Goal: Find specific page/section: Find specific page/section

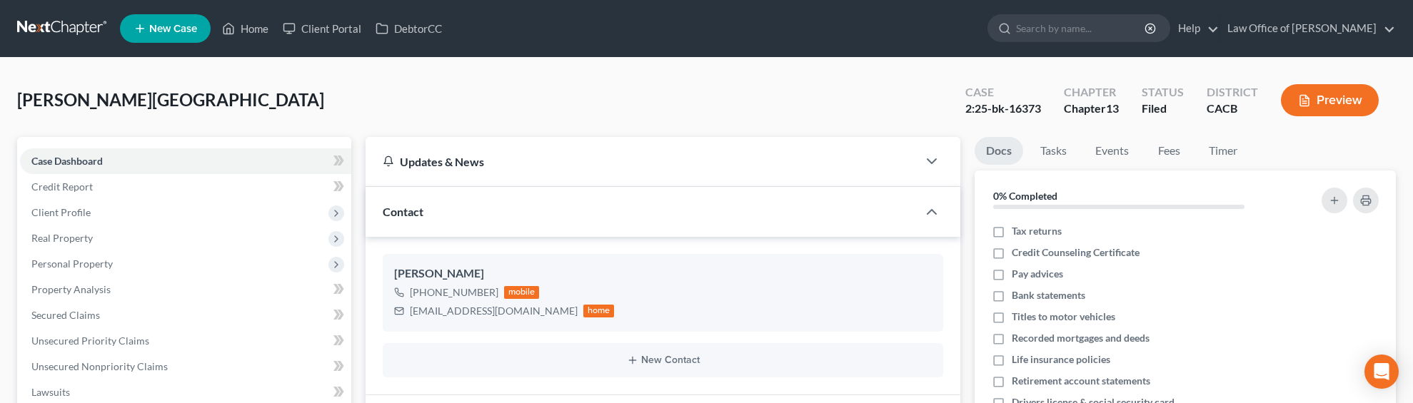
click at [40, 25] on link at bounding box center [62, 29] width 91 height 26
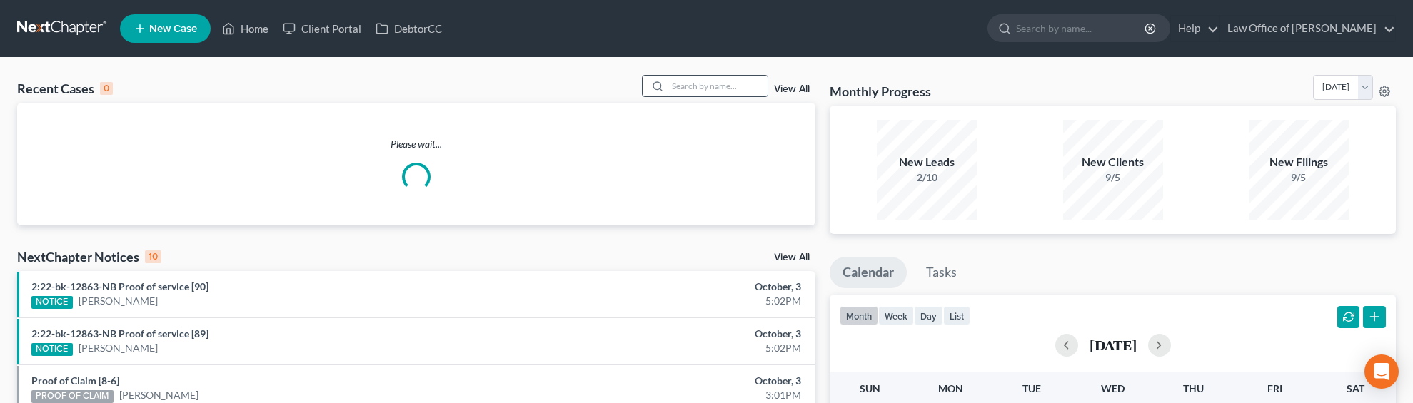
click at [704, 83] on input "search" at bounding box center [717, 86] width 100 height 21
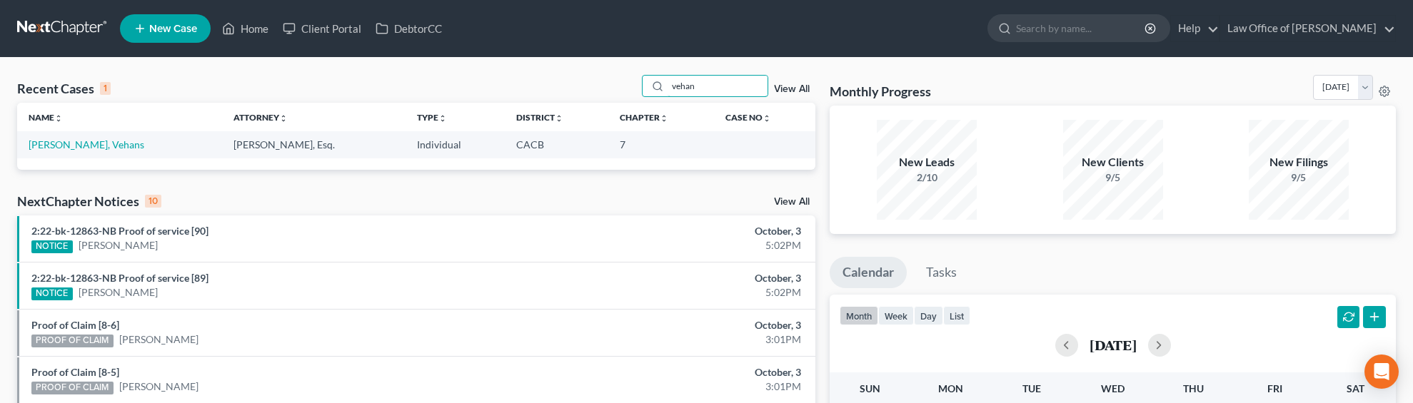
drag, startPoint x: 707, startPoint y: 89, endPoint x: 624, endPoint y: 84, distance: 83.7
click at [623, 89] on div "Recent Cases 1 vehan View All" at bounding box center [416, 89] width 798 height 28
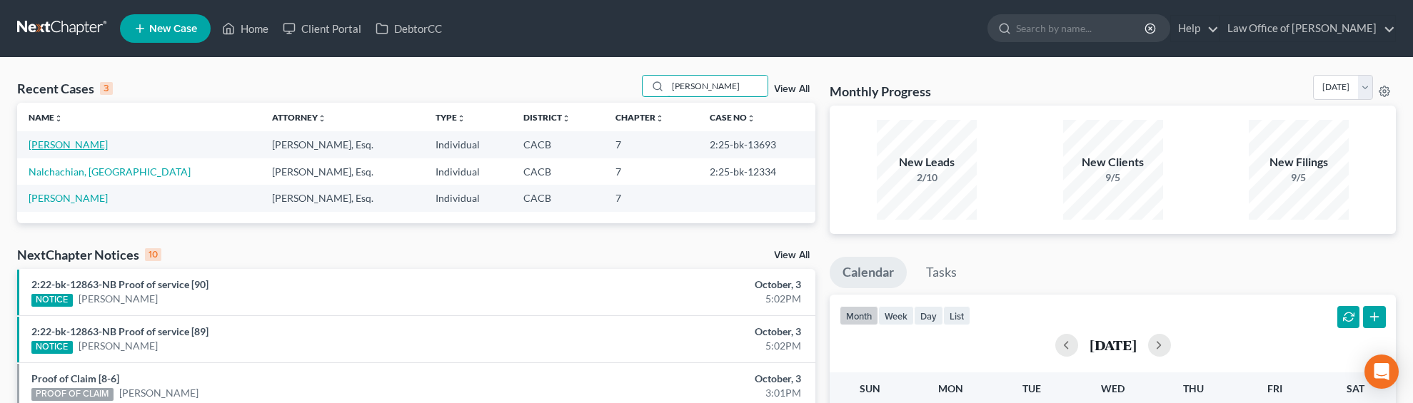
type input "[PERSON_NAME]"
click at [76, 147] on link "[PERSON_NAME]" at bounding box center [68, 144] width 79 height 12
